Goal: Task Accomplishment & Management: Complete application form

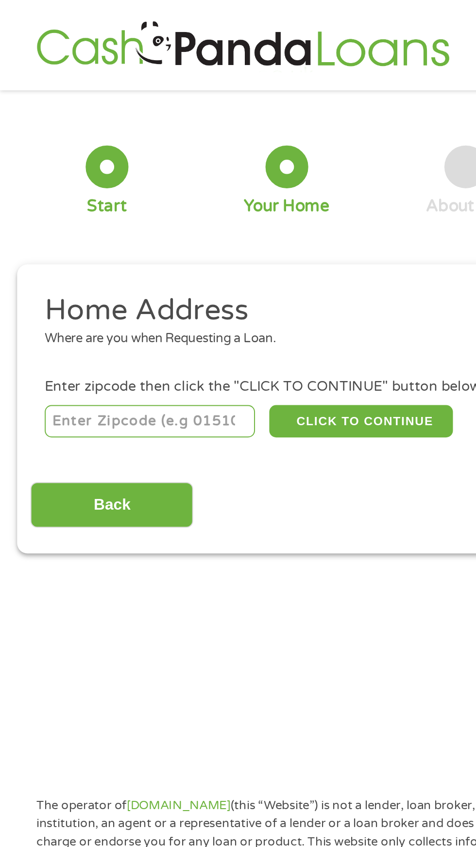
click at [76, 213] on input "number" at bounding box center [77, 215] width 108 height 16
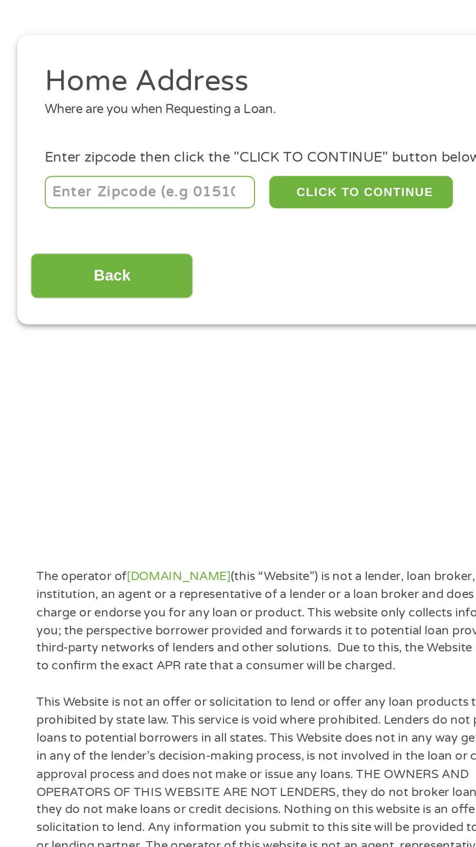
type input "35179"
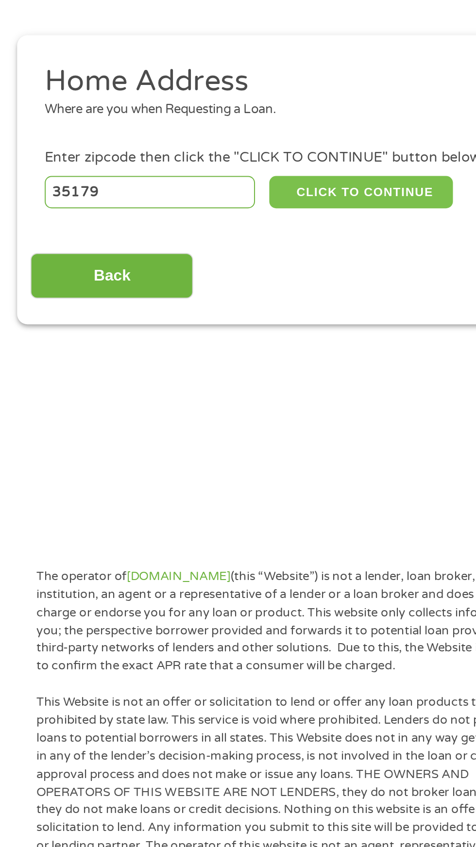
click at [191, 215] on button "CLICK TO CONTINUE" at bounding box center [184, 215] width 94 height 16
type input "35179"
type input "Vinemont"
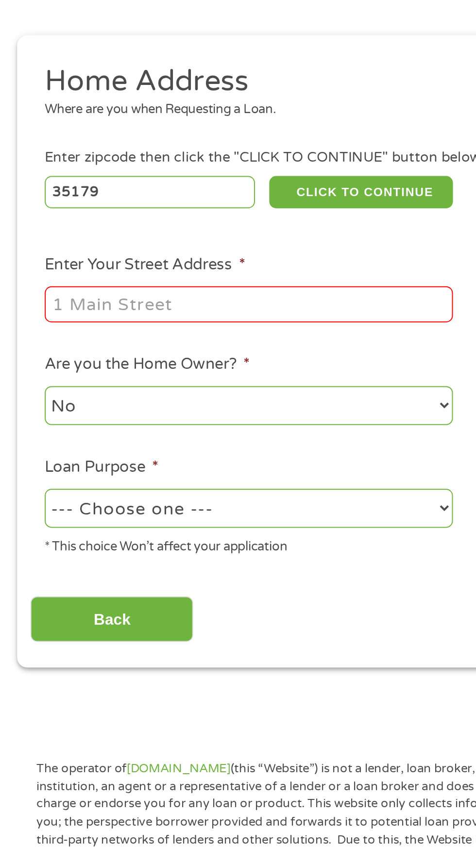
click at [154, 273] on input "Enter Your Street Address *" at bounding box center [127, 272] width 208 height 18
type input "375 county rd 1497"
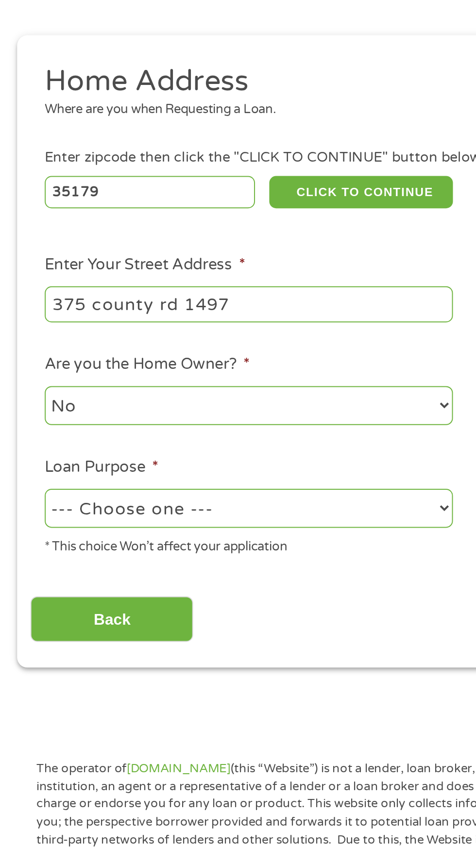
click at [151, 381] on select "--- Choose one --- Pay Bills Debt Consolidation Home Improvement Major Purchase…" at bounding box center [127, 376] width 208 height 20
select select "paybills"
click at [23, 367] on select "--- Choose one --- Pay Bills Debt Consolidation Home Improvement Major Purchase…" at bounding box center [127, 376] width 208 height 20
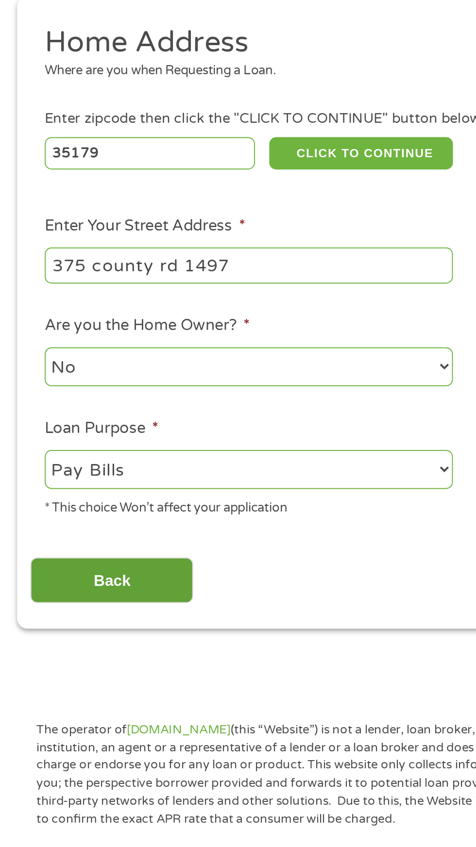
click at [65, 436] on input "Back" at bounding box center [57, 433] width 83 height 24
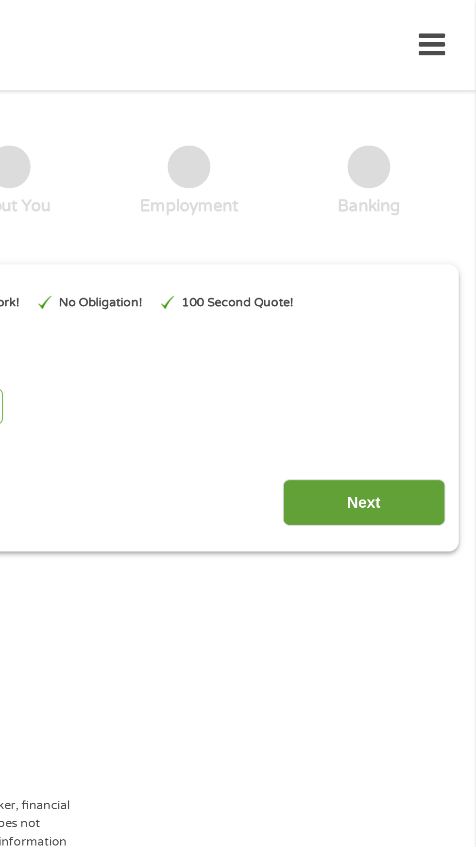
click at [427, 255] on input "Next" at bounding box center [418, 257] width 83 height 24
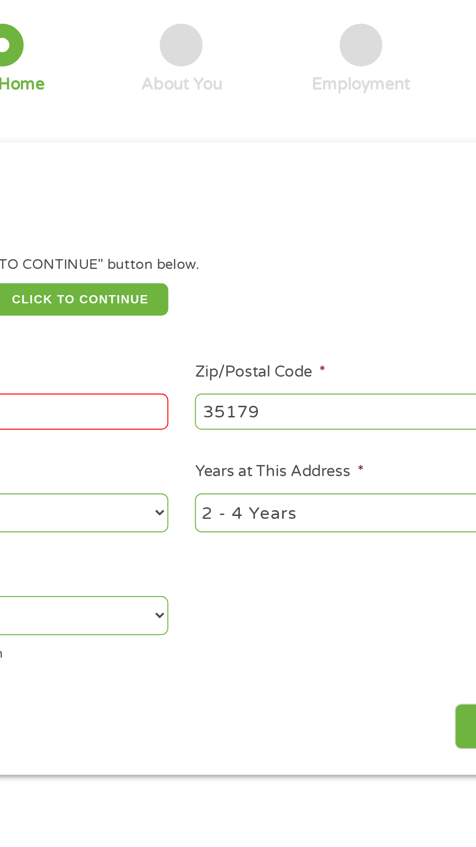
scroll to position [57, 0]
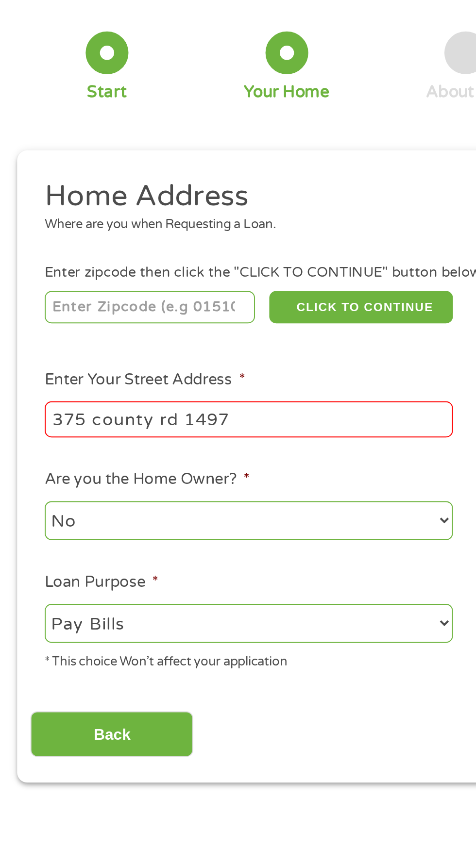
click at [159, 212] on input "375 county rd 1497" at bounding box center [127, 215] width 208 height 18
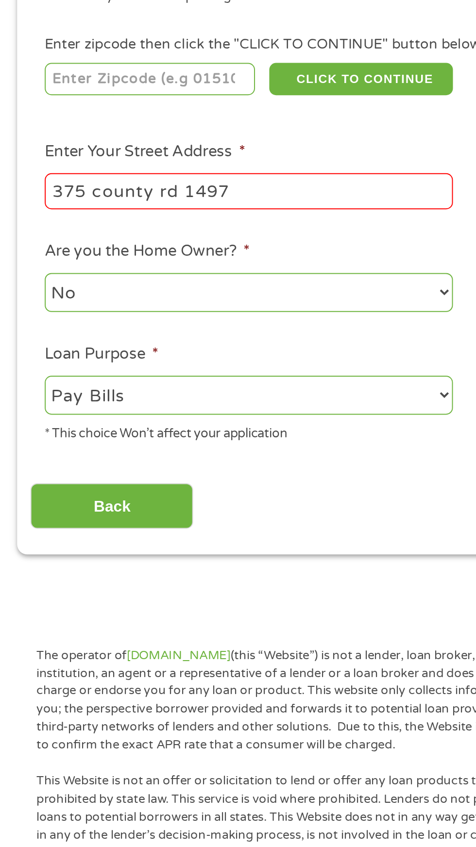
type input "35179"
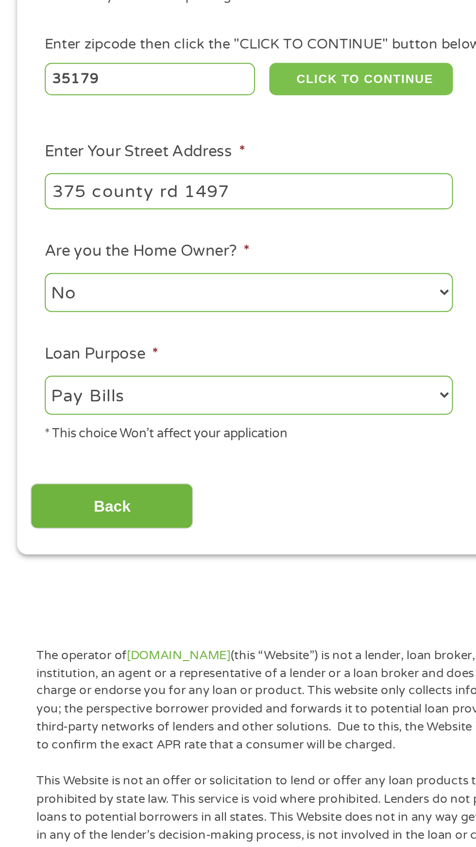
click at [187, 165] on button "CLICK TO CONTINUE" at bounding box center [184, 157] width 94 height 16
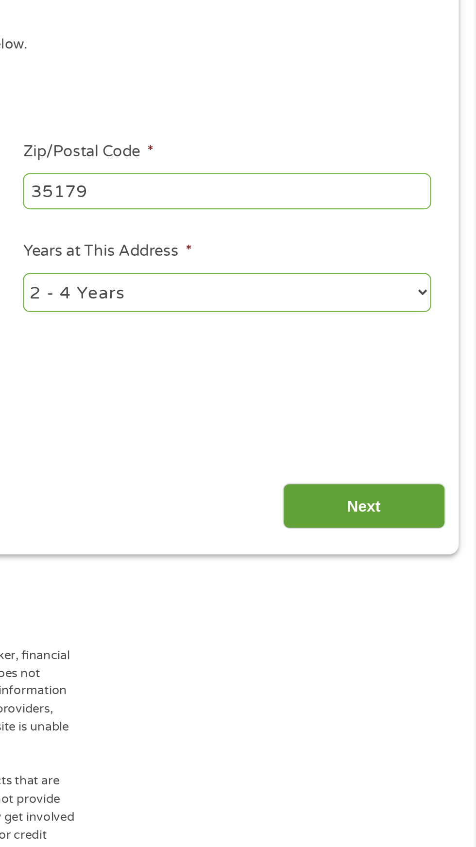
click at [430, 380] on input "Next" at bounding box center [418, 376] width 83 height 24
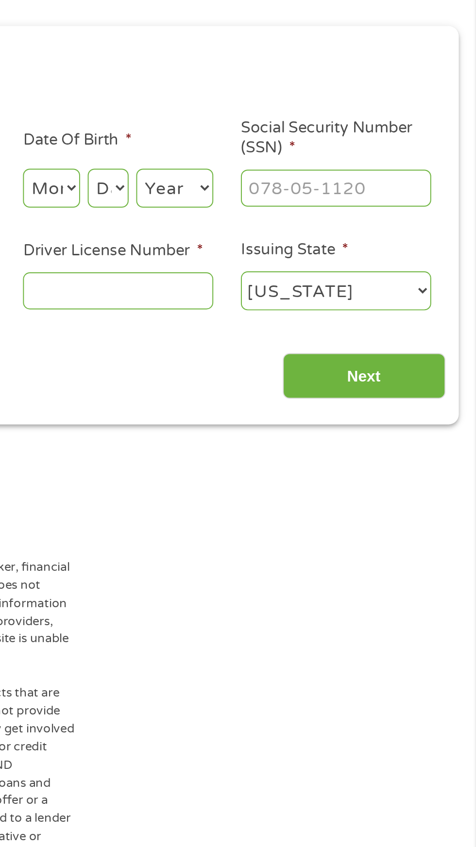
scroll to position [4, 0]
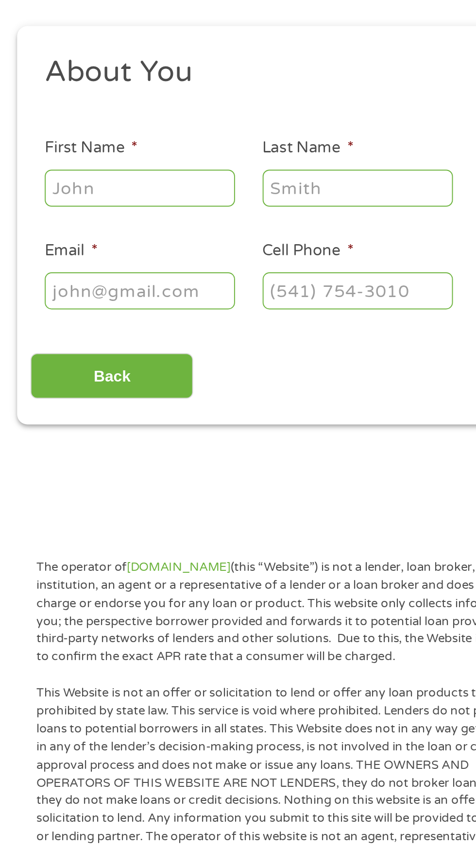
click at [99, 215] on input "First Name *" at bounding box center [71, 213] width 97 height 18
type input "[PERSON_NAME]"
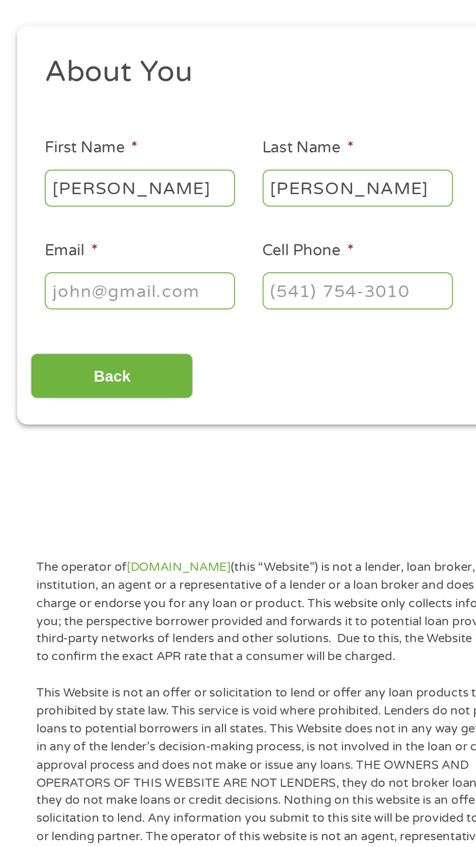
type input "[EMAIL_ADDRESS][DOMAIN_NAME]"
click at [212, 266] on input "[PHONE_NUMBER]" at bounding box center [182, 265] width 97 height 18
type input "[PHONE_NUMBER]"
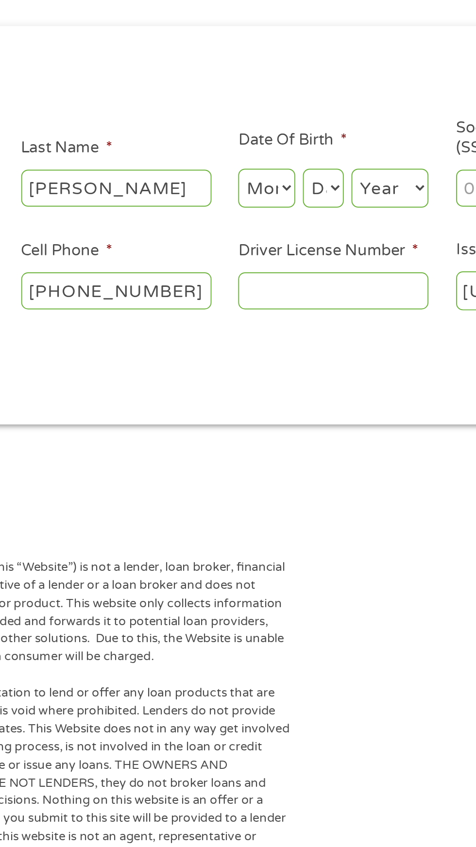
click at [265, 219] on select "Month 1 2 3 4 5 6 7 8 9 10 11 12" at bounding box center [259, 213] width 29 height 20
select select "6"
click at [245, 203] on select "Month 1 2 3 4 5 6 7 8 9 10 11 12" at bounding box center [259, 213] width 29 height 20
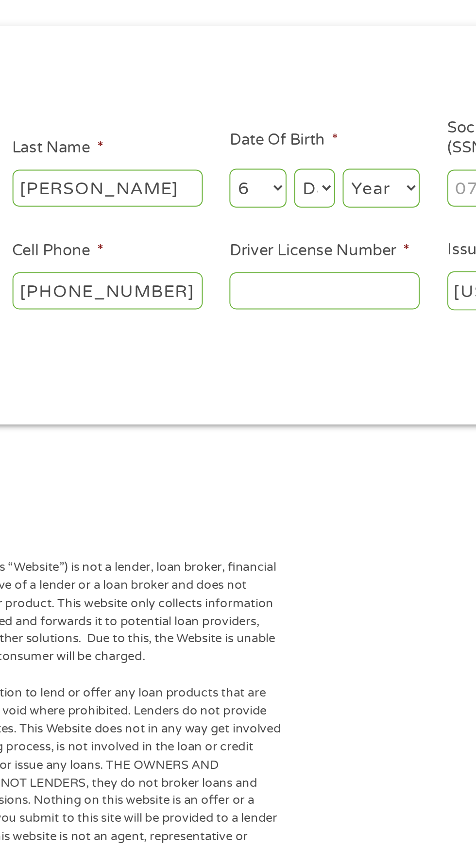
click at [287, 214] on select "Day 1 2 3 4 5 6 7 8 9 10 11 12 13 14 15 16 17 18 19 20 21 22 23 24 25 26 27 28 …" at bounding box center [288, 213] width 21 height 20
select select "2"
click at [278, 203] on select "Day 1 2 3 4 5 6 7 8 9 10 11 12 13 14 15 16 17 18 19 20 21 22 23 24 25 26 27 28 …" at bounding box center [288, 213] width 21 height 20
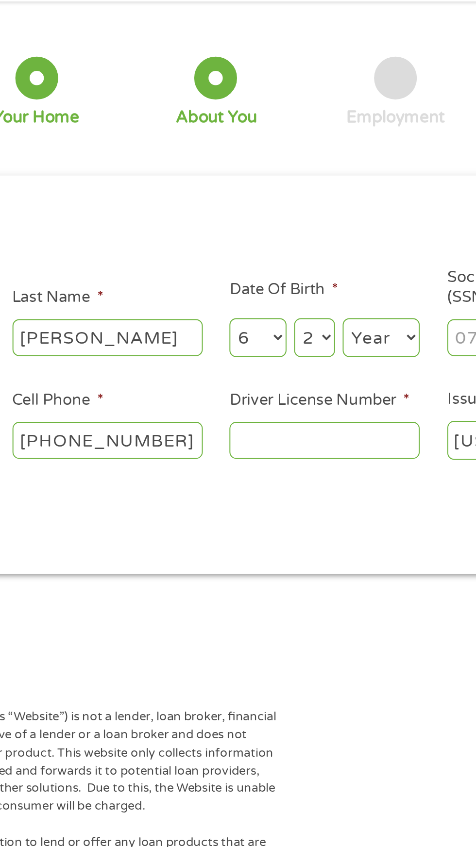
click at [317, 221] on select "Year [DATE] 2006 2005 2004 2003 2002 2001 2000 1999 1998 1997 1996 1995 1994 19…" at bounding box center [321, 213] width 39 height 20
select select "1970"
click at [302, 203] on select "Year [DATE] 2006 2005 2004 2003 2002 2001 2000 1999 1998 1997 1996 1995 1994 19…" at bounding box center [321, 213] width 39 height 20
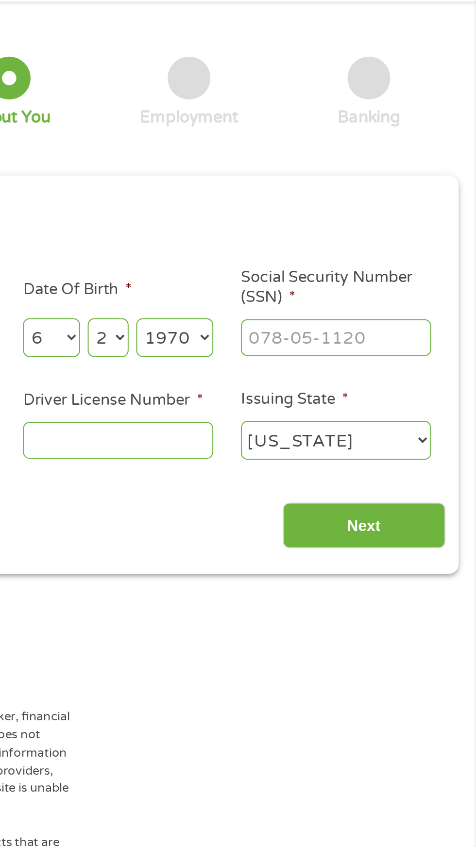
click at [423, 210] on input "Social Security Number (SSN) *" at bounding box center [404, 213] width 97 height 18
type input "521-43-9085"
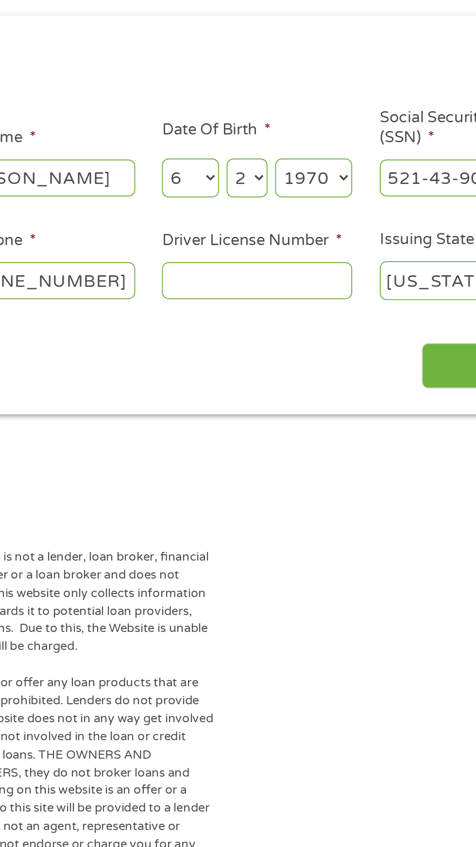
click at [297, 265] on input "Driver License Number *" at bounding box center [293, 265] width 97 height 18
click at [281, 263] on input "110164439" at bounding box center [293, 265] width 97 height 18
click at [288, 268] on input "110164439" at bounding box center [293, 265] width 97 height 18
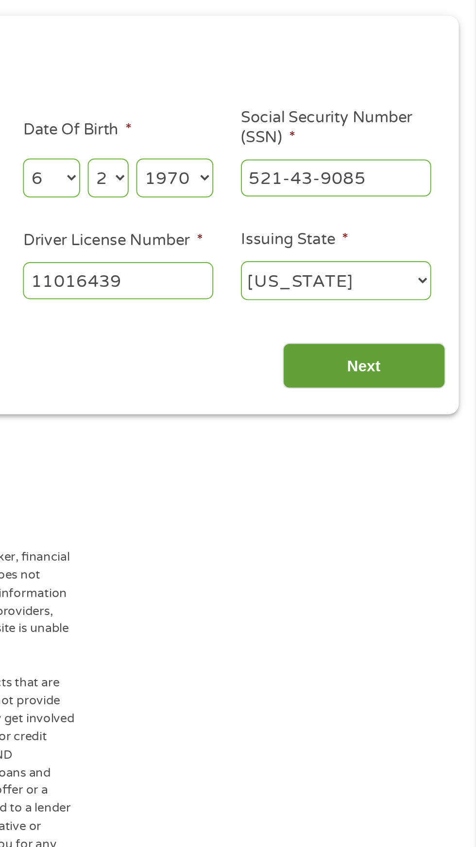
type input "11016439"
click at [425, 305] on input "Next" at bounding box center [418, 309] width 83 height 24
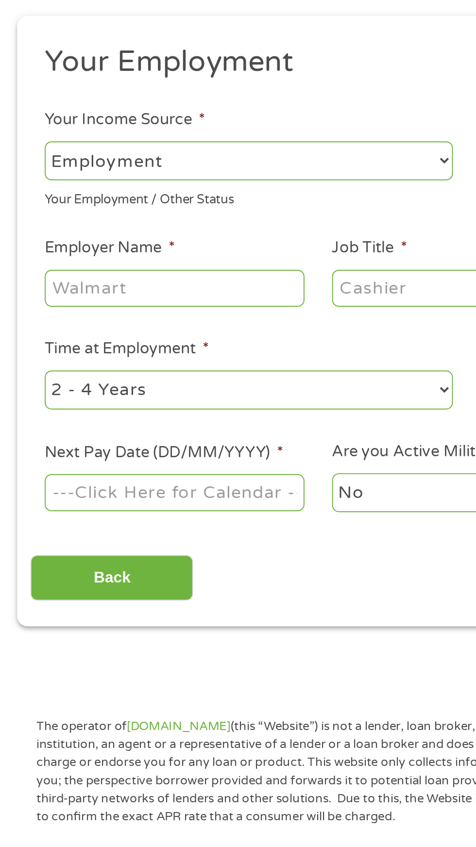
click at [209, 195] on select "--- Choose one --- Employment [DEMOGRAPHIC_DATA] Benefits" at bounding box center [127, 205] width 208 height 20
select select "benefits"
click at [23, 195] on select "--- Choose one --- Employment [DEMOGRAPHIC_DATA] Benefits" at bounding box center [127, 205] width 208 height 20
type input "Other"
type input "[PHONE_NUMBER]"
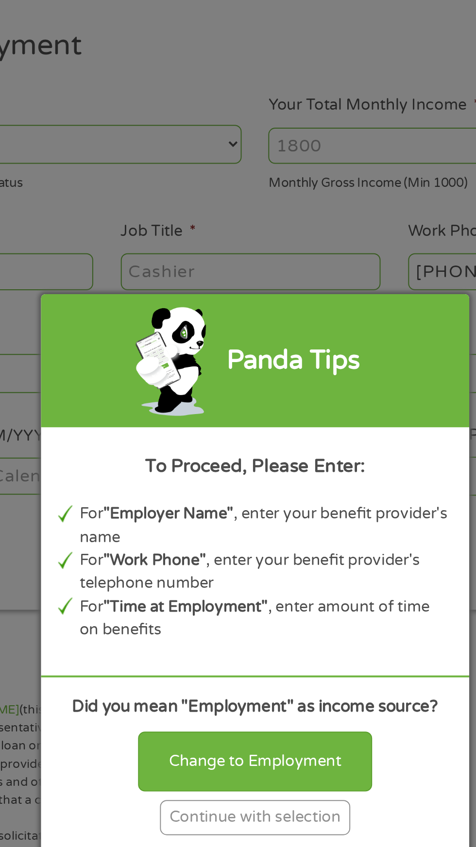
click at [247, 557] on div "Continue with selection" at bounding box center [237, 548] width 97 height 18
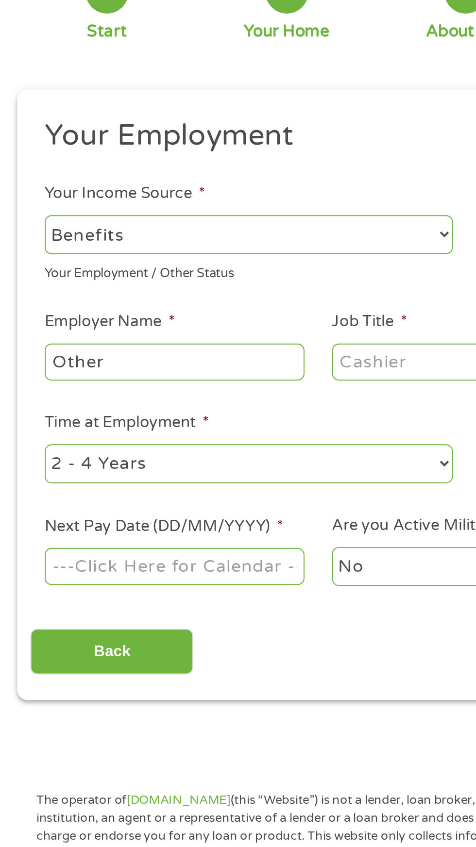
click at [158, 204] on select "--- Choose one --- Employment [DEMOGRAPHIC_DATA] Benefits" at bounding box center [127, 205] width 208 height 20
select select "fullTime"
click at [23, 195] on select "--- Choose one --- Employment [DEMOGRAPHIC_DATA] Benefits" at bounding box center [127, 205] width 208 height 20
click at [120, 264] on input "Other" at bounding box center [89, 269] width 132 height 18
type input "O"
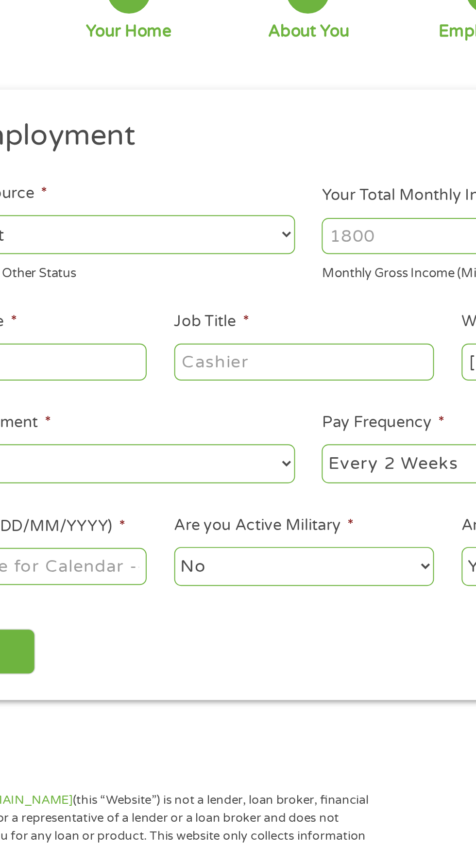
type input "Va Benifits"
click at [273, 266] on input "Job Title *" at bounding box center [235, 269] width 132 height 18
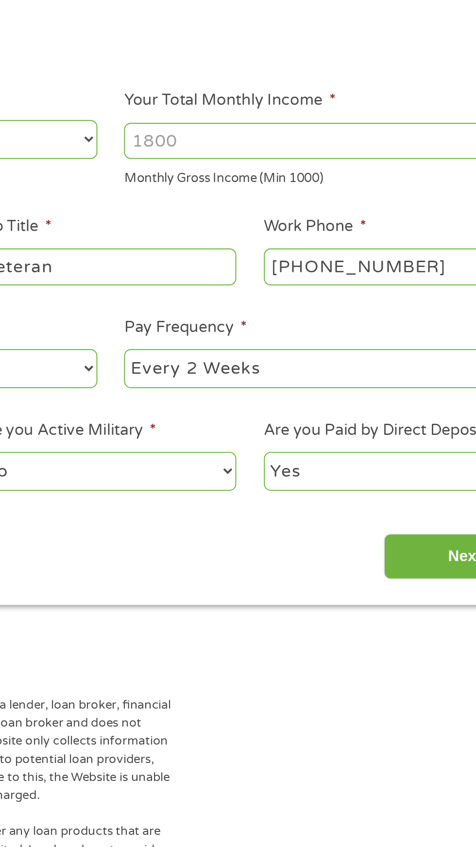
type input "Veteran"
click at [312, 201] on input "Your Total Monthly Income *" at bounding box center [349, 205] width 208 height 18
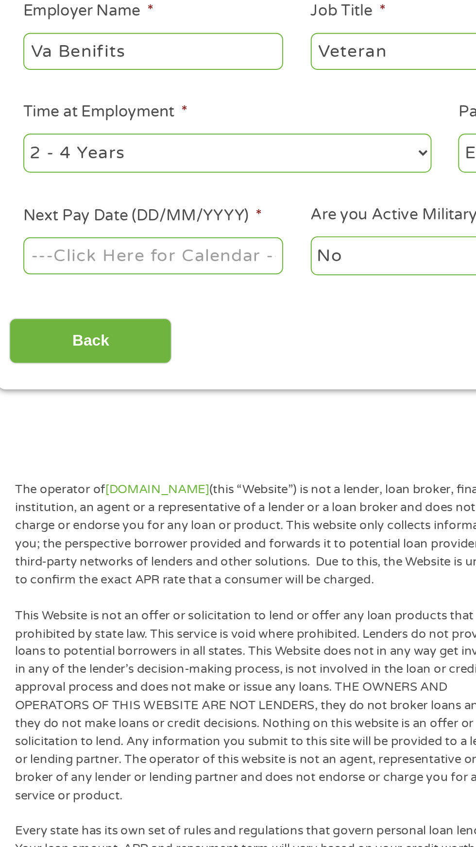
type input "2044.00"
click at [105, 380] on body "Home Get Loan Offer How it works FAQs Blog Cash Loans Quick Loans Online Loans …" at bounding box center [238, 735] width 476 height 1479
click at [122, 375] on input "Next Pay Date (DD/MM/YYYY) *" at bounding box center [89, 373] width 132 height 18
click at [130, 372] on body "Home Get Loan Offer How it works FAQs Blog Cash Loans Quick Loans Online Loans …" at bounding box center [238, 735] width 476 height 1479
click at [129, 383] on input "[DATE]" at bounding box center [89, 373] width 132 height 18
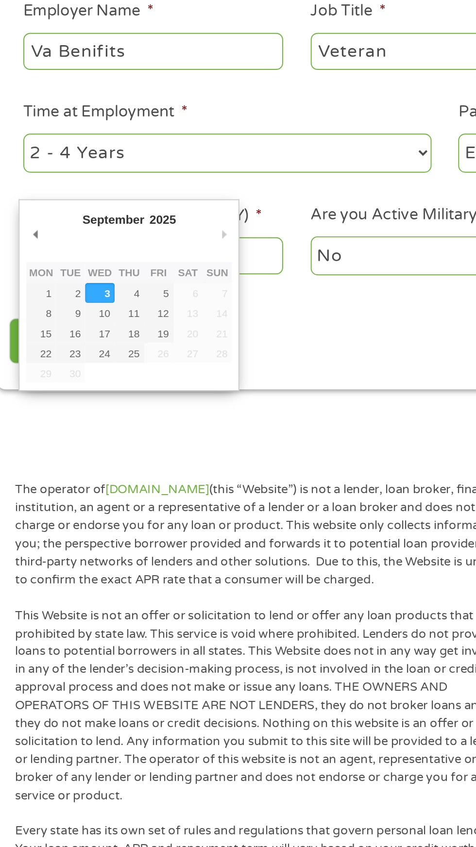
type input "[DATE]"
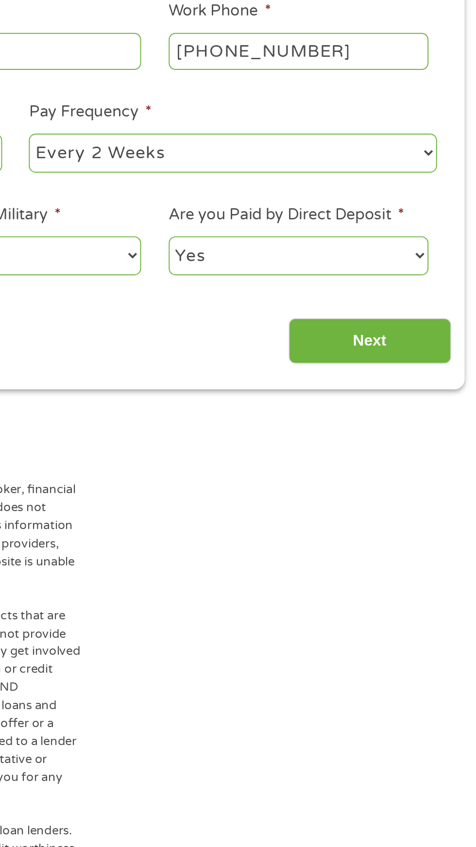
click at [378, 319] on select "--- Choose one --- Every 2 Weeks Every Week Monthly Semi-Monthly" at bounding box center [349, 322] width 208 height 20
select select "monthly"
click at [245, 312] on select "--- Choose one --- Every 2 Weeks Every Week Monthly Semi-Monthly" at bounding box center [349, 322] width 208 height 20
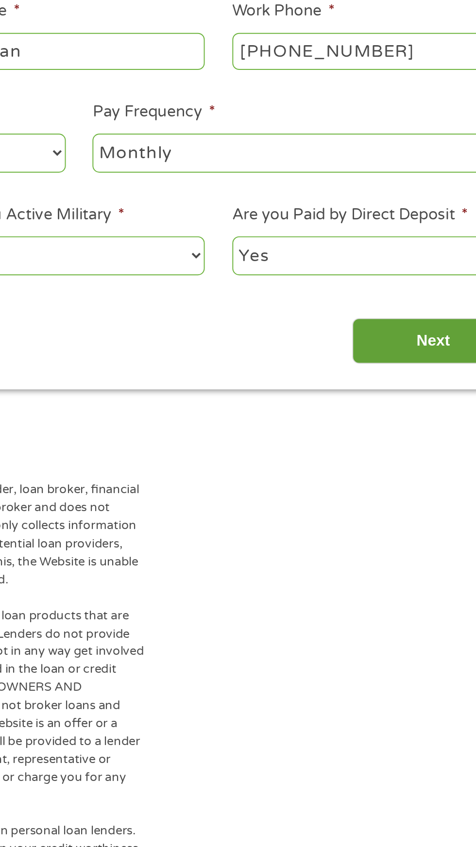
click at [411, 415] on input "Next" at bounding box center [418, 418] width 83 height 24
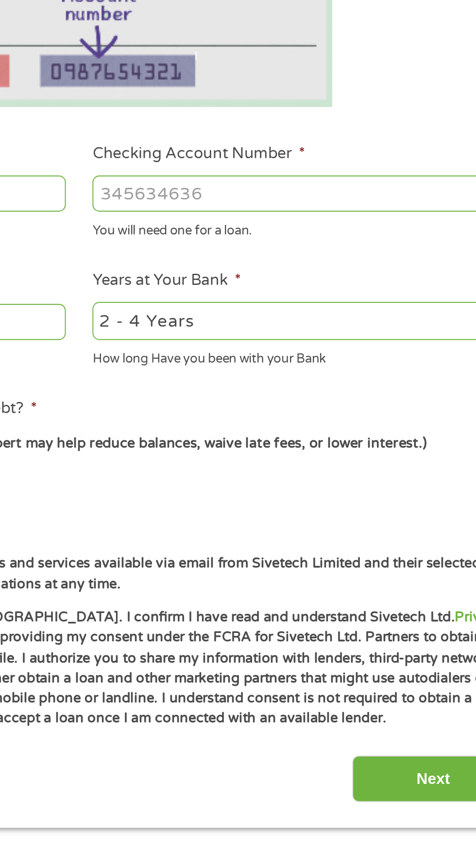
scroll to position [4, 4]
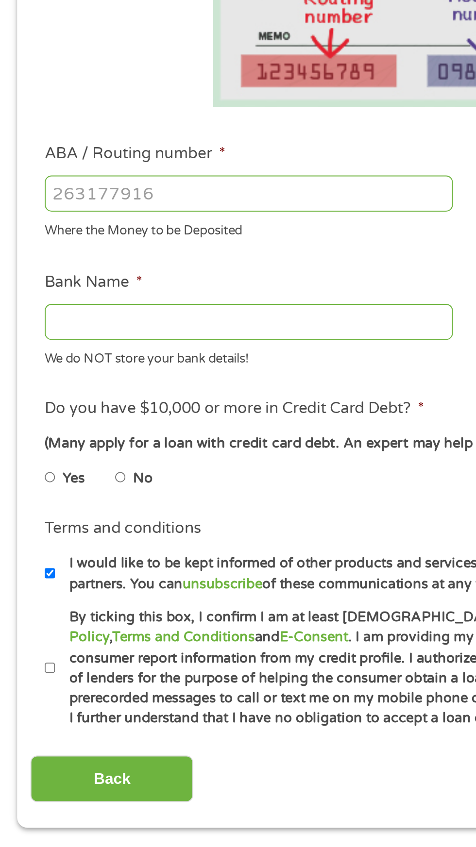
click at [151, 338] on input "ABA / Routing number *" at bounding box center [127, 342] width 208 height 18
type input "031101334"
type input "SoFi Bank, National Association"
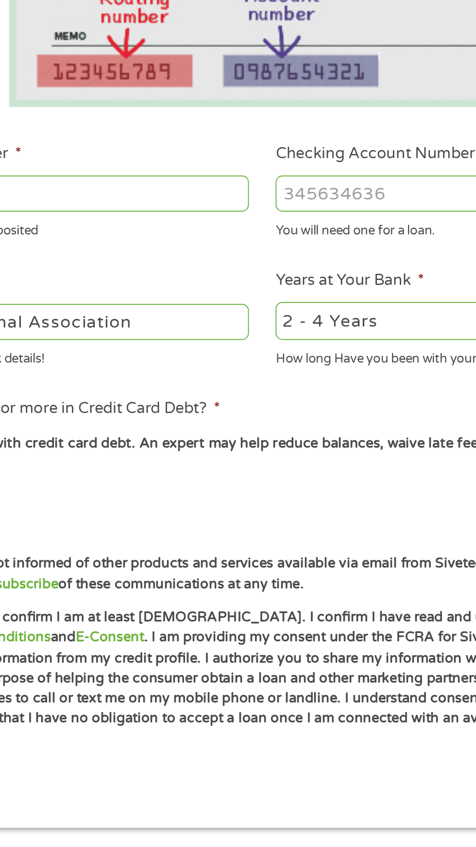
type input "031101334"
click at [301, 338] on input "Checking Account Number *" at bounding box center [349, 342] width 208 height 18
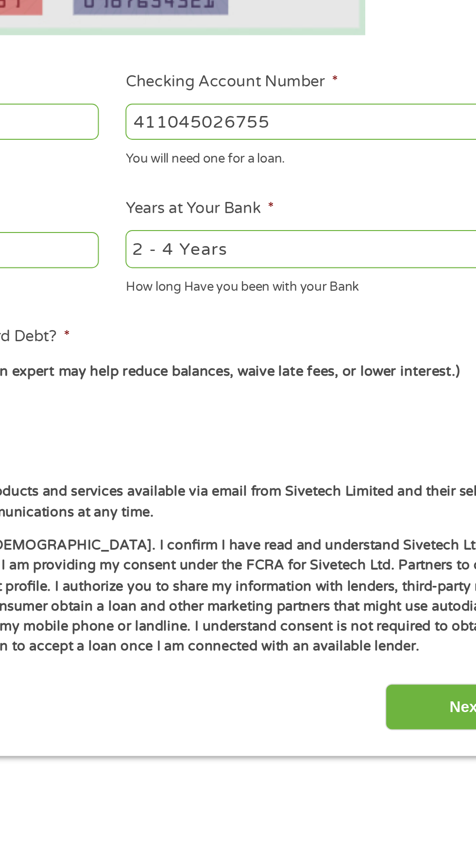
scroll to position [4, 0]
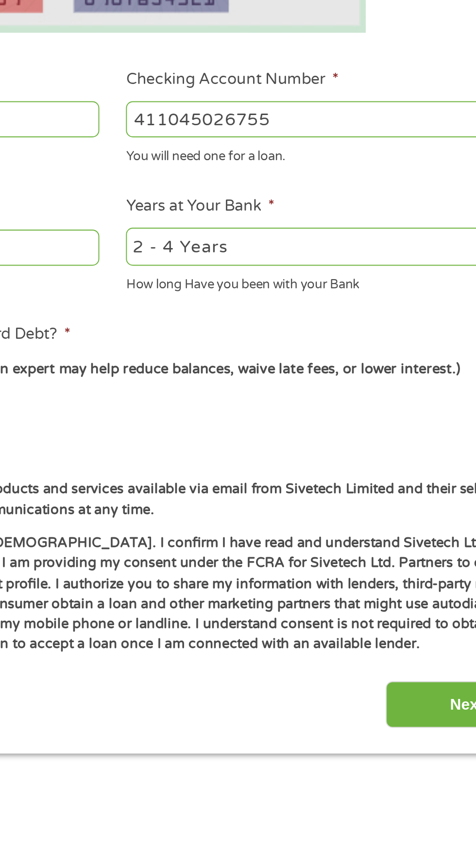
type input "411045026755"
click at [337, 398] on select "2 - 4 Years 6 - 12 Months 1 - 2 Years Over 4 Years" at bounding box center [349, 407] width 208 height 20
select select "24months"
click at [245, 397] on select "2 - 4 Years 6 - 12 Months 1 - 2 Years Over 4 Years" at bounding box center [349, 407] width 208 height 20
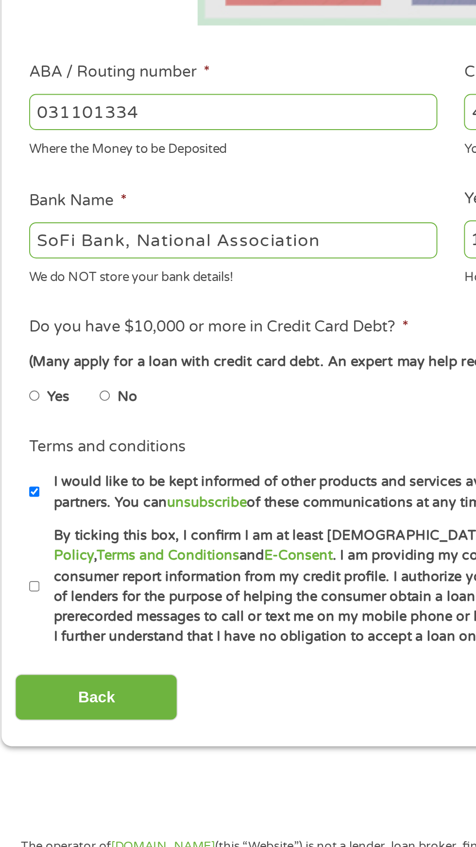
click at [64, 483] on input "No" at bounding box center [62, 487] width 6 height 16
radio input "true"
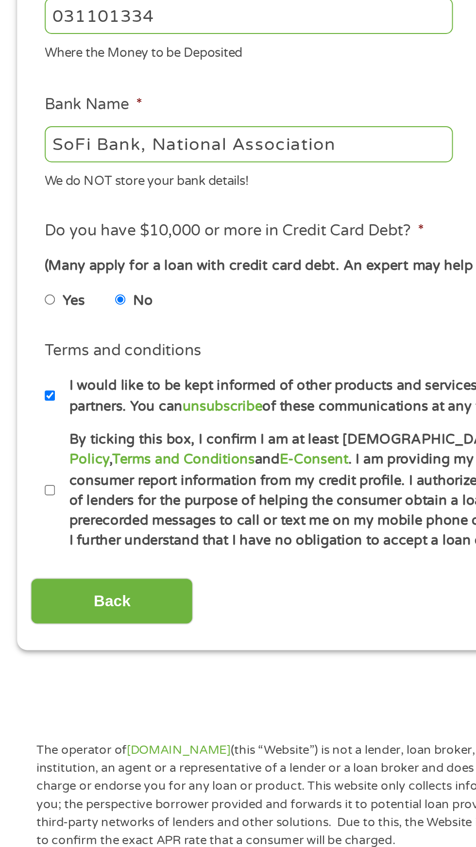
click at [33, 587] on label "By ticking this box, I confirm I am at least [DEMOGRAPHIC_DATA]. I confirm I ha…" at bounding box center [242, 584] width 428 height 62
click at [29, 587] on input "By ticking this box, I confirm I am at least [DEMOGRAPHIC_DATA]. I confirm I ha…" at bounding box center [26, 584] width 6 height 16
checkbox input "true"
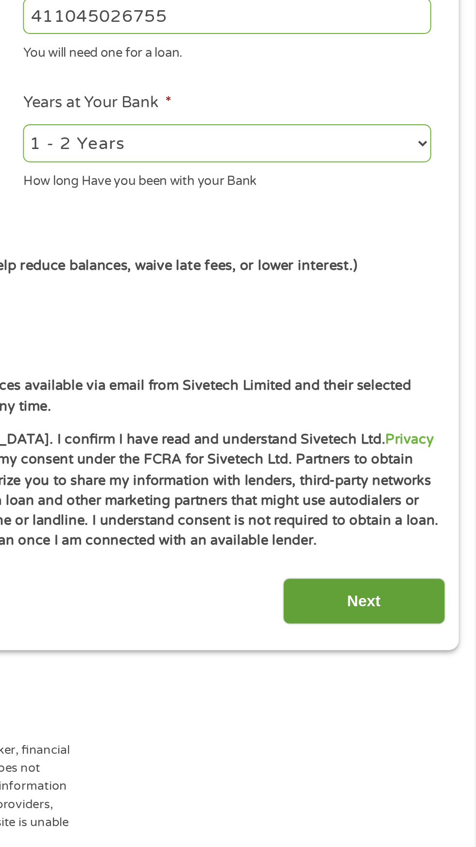
click at [413, 633] on input "Next" at bounding box center [418, 641] width 83 height 24
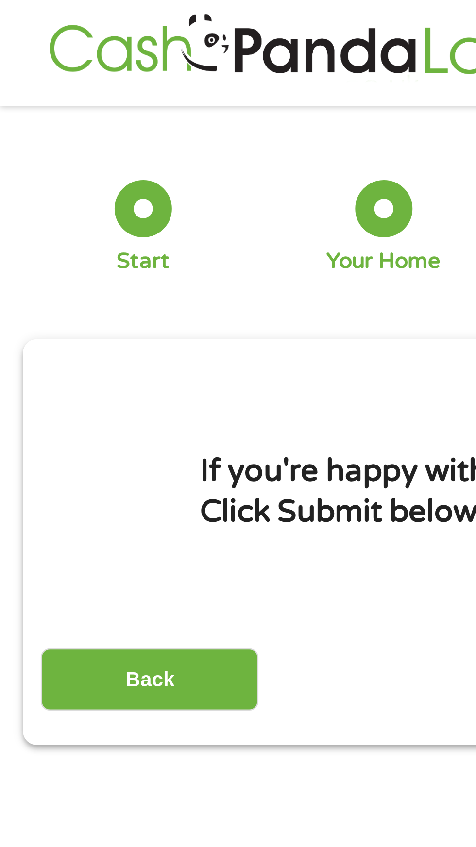
scroll to position [0, 0]
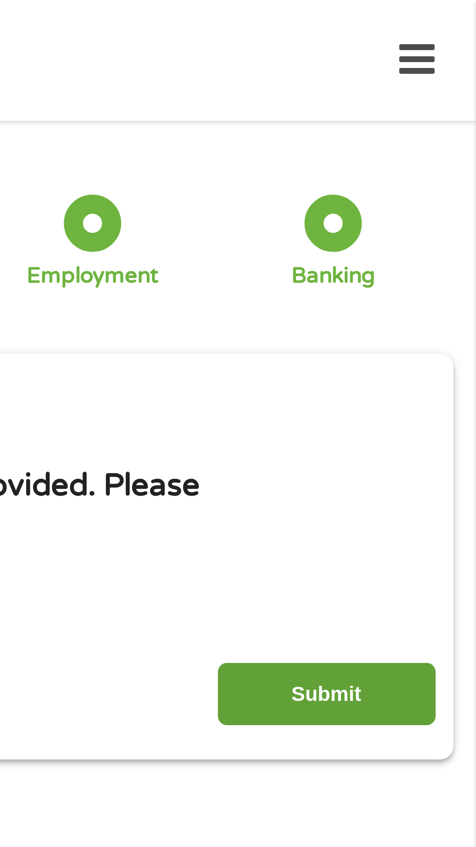
click at [409, 258] on input "Submit" at bounding box center [418, 265] width 83 height 24
